Goal: Task Accomplishment & Management: Manage account settings

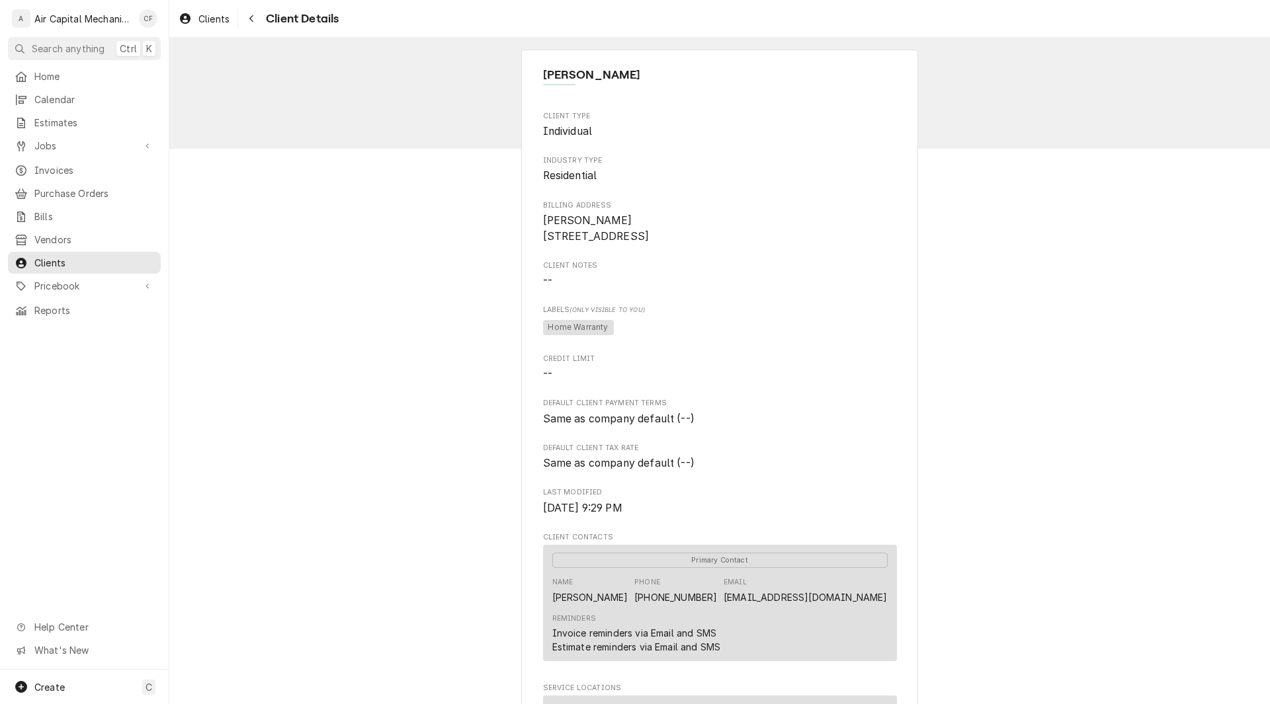
scroll to position [40, 0]
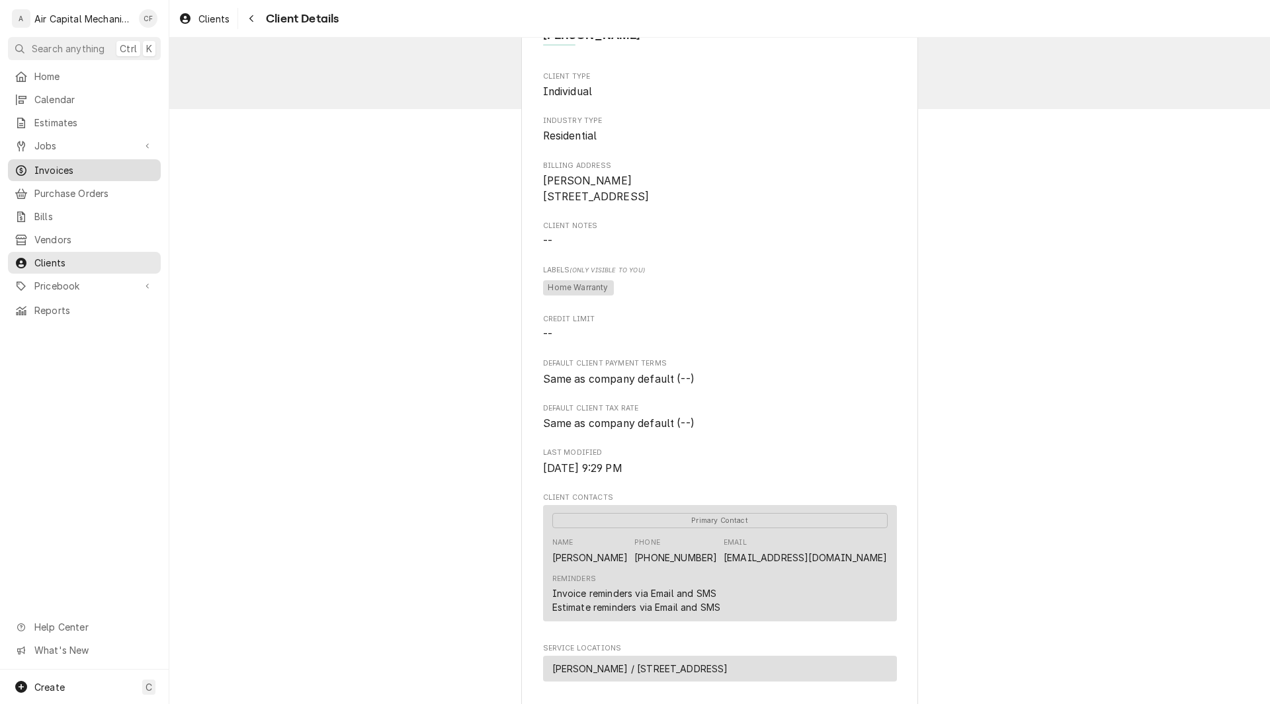
click at [69, 165] on span "Invoices" at bounding box center [94, 170] width 120 height 14
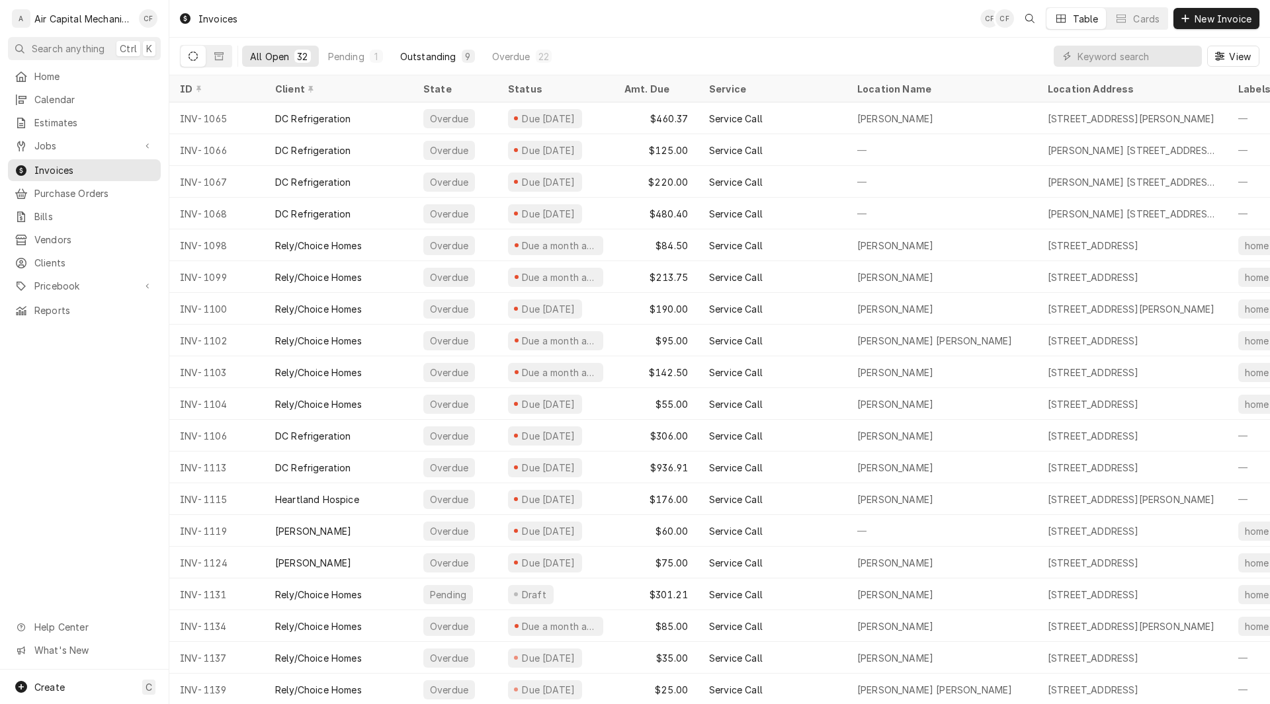
click at [434, 60] on div "Outstanding" at bounding box center [428, 57] width 56 height 14
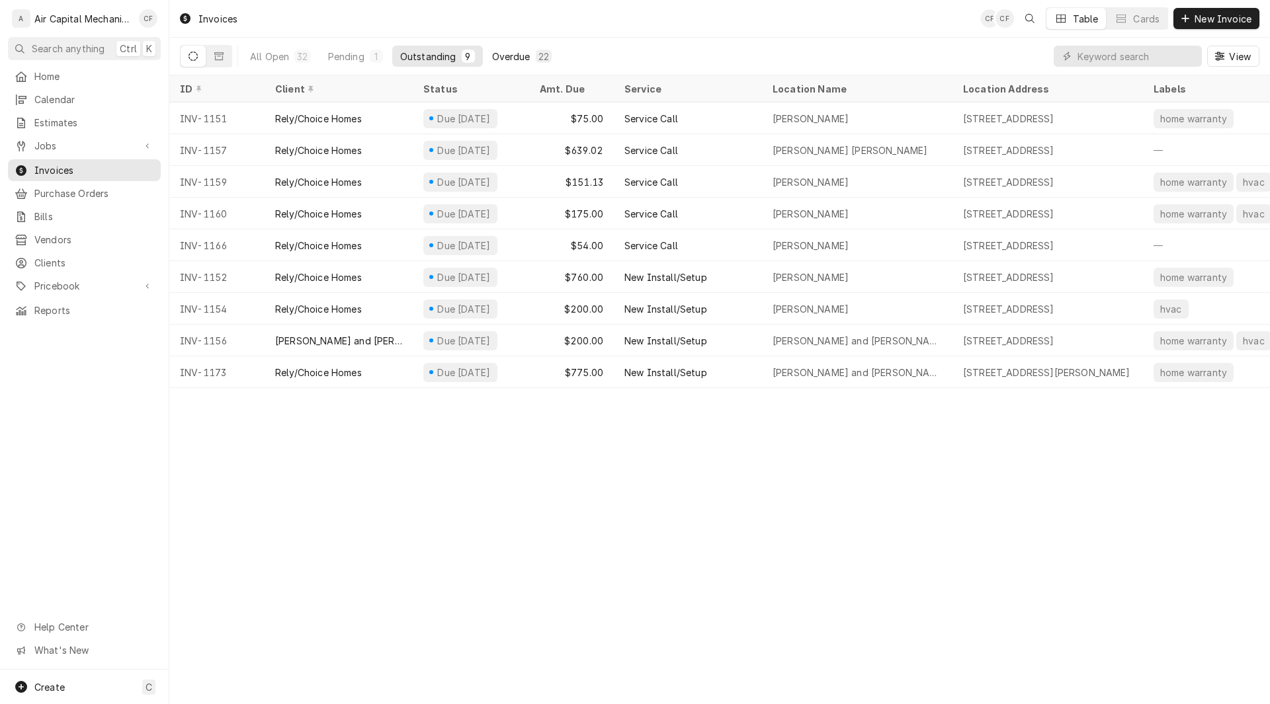
click at [521, 58] on div "Overdue" at bounding box center [511, 57] width 38 height 14
